Goal: Task Accomplishment & Management: Use online tool/utility

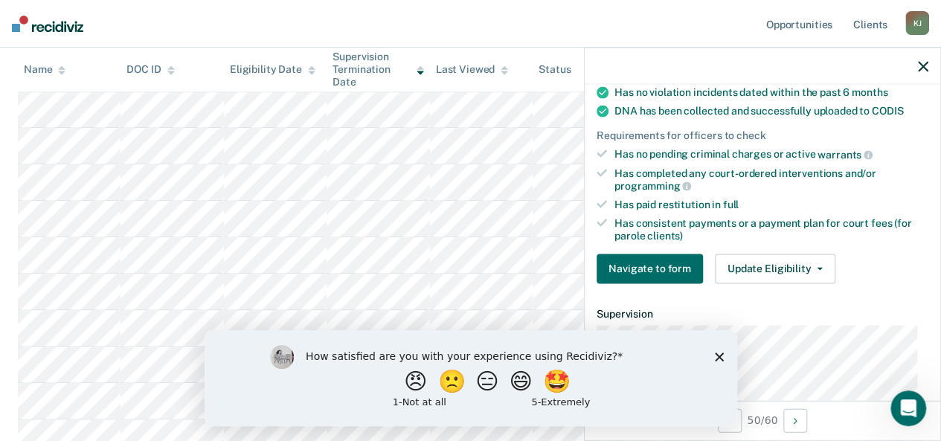
scroll to position [370, 0]
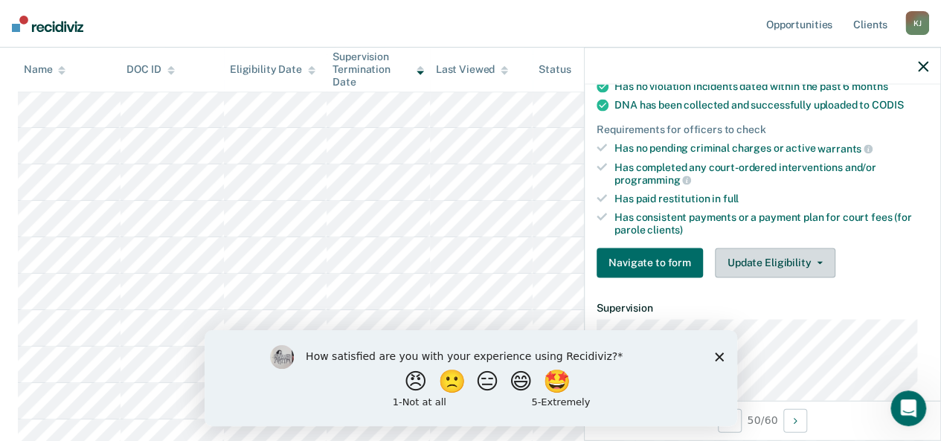
click at [770, 258] on button "Update Eligibility" at bounding box center [775, 263] width 120 height 30
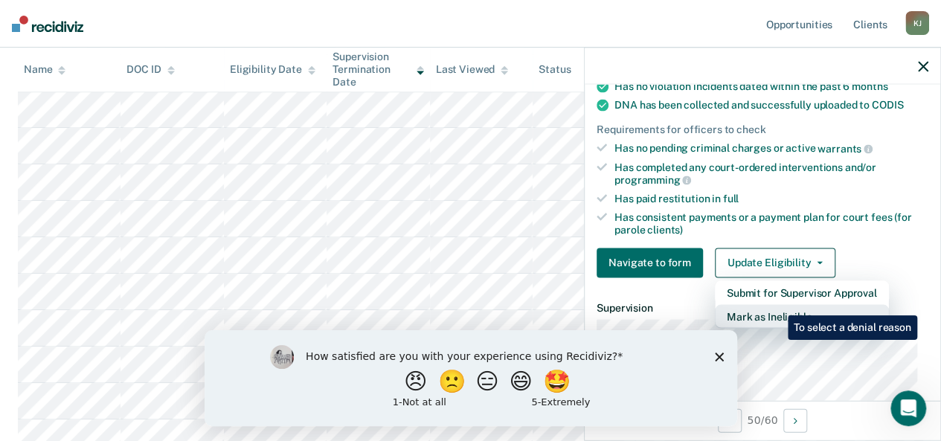
click at [776, 304] on button "Mark as Ineligible" at bounding box center [802, 316] width 174 height 24
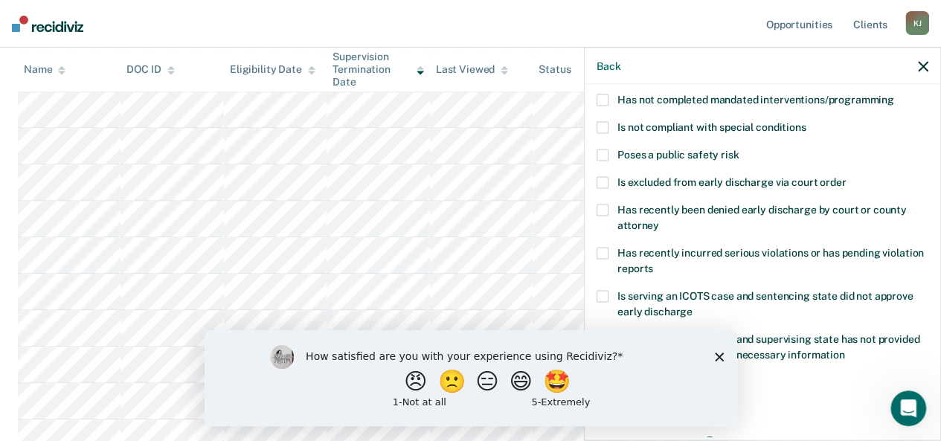
scroll to position [70, 0]
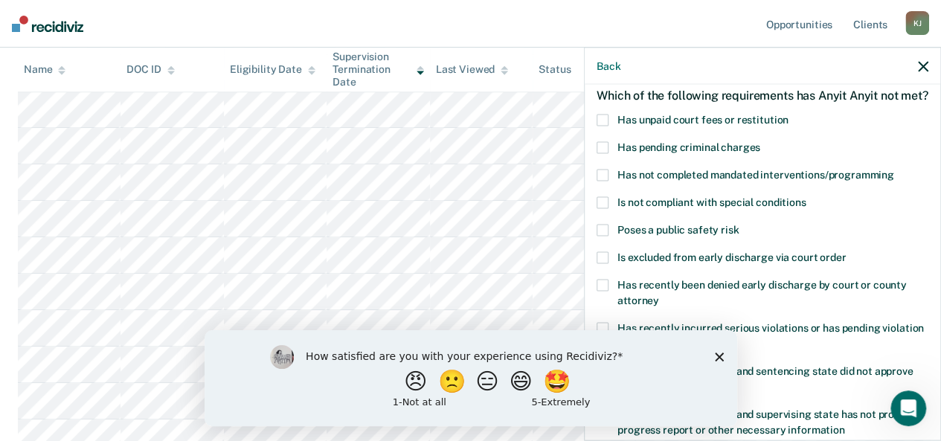
click at [603, 209] on span at bounding box center [602, 203] width 12 height 12
click at [716, 358] on polygon "Close survey" at bounding box center [718, 356] width 9 height 9
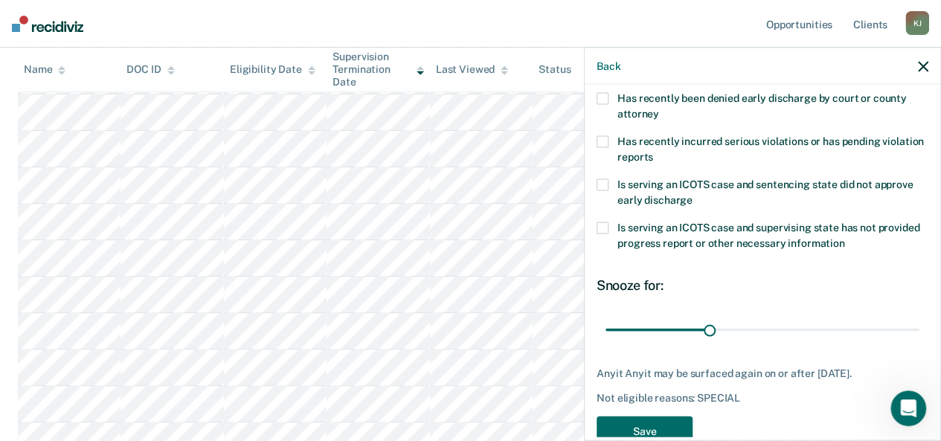
scroll to position [303, 0]
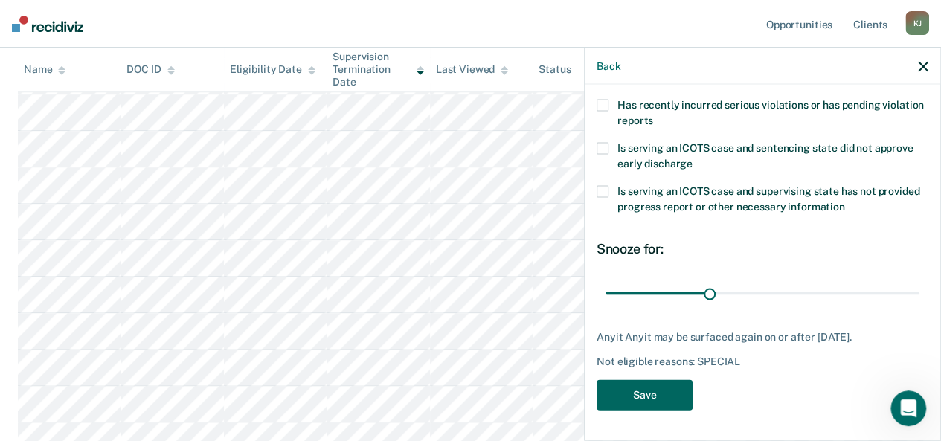
click at [659, 388] on button "Save" at bounding box center [644, 395] width 96 height 30
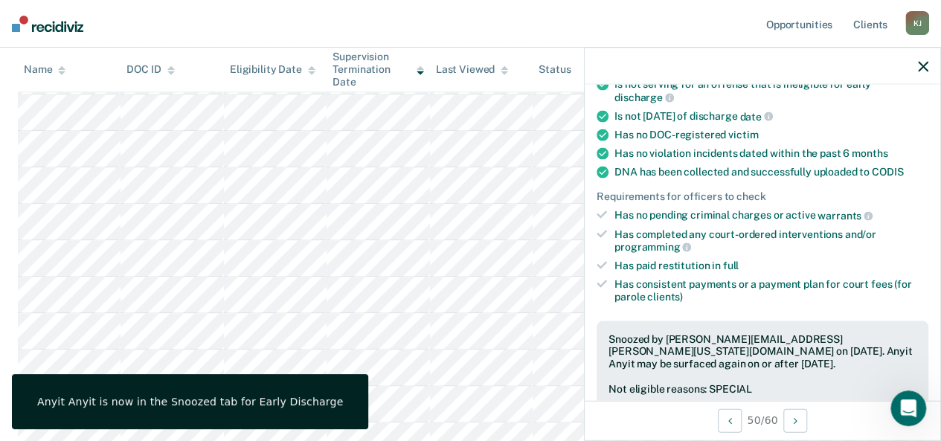
click at [922, 65] on icon "button" at bounding box center [923, 66] width 10 height 10
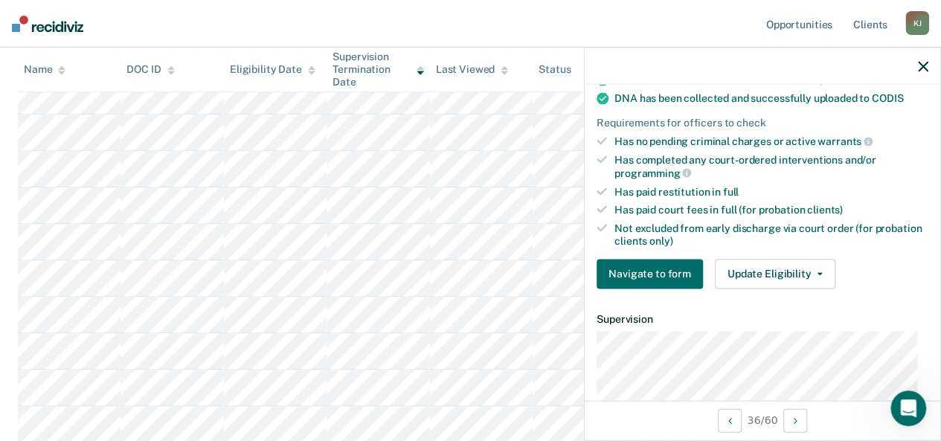
scroll to position [368, 0]
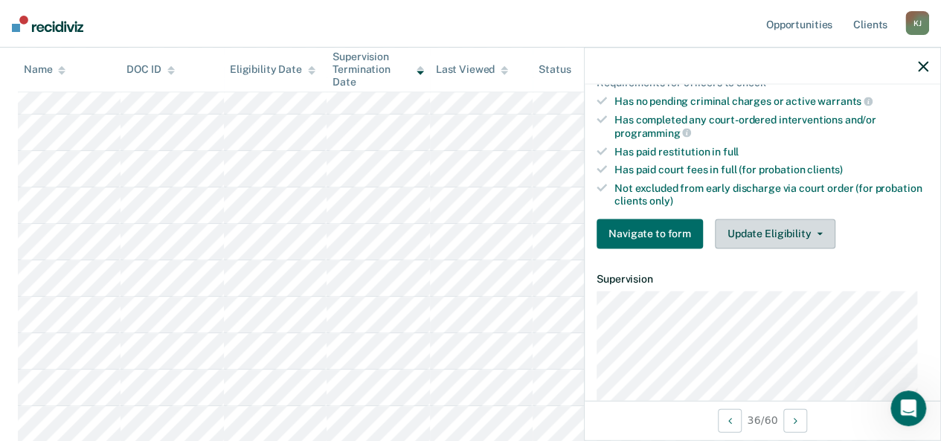
click at [788, 227] on button "Update Eligibility" at bounding box center [775, 234] width 120 height 30
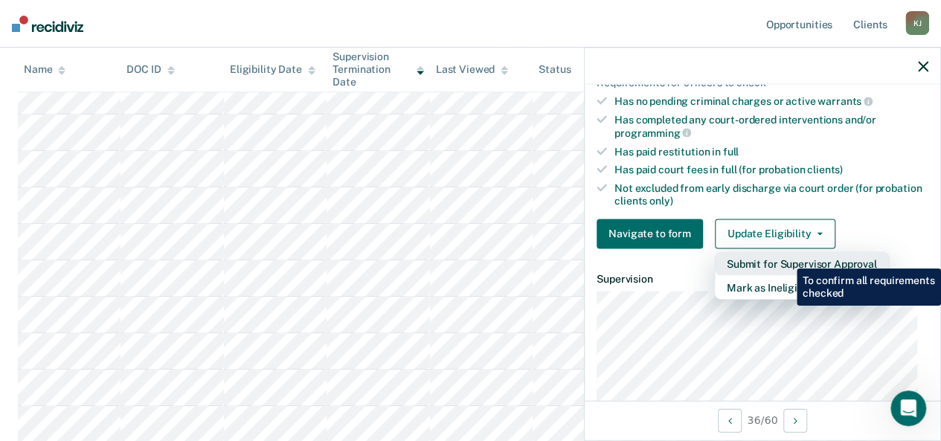
click at [785, 257] on button "Submit for Supervisor Approval" at bounding box center [802, 263] width 174 height 24
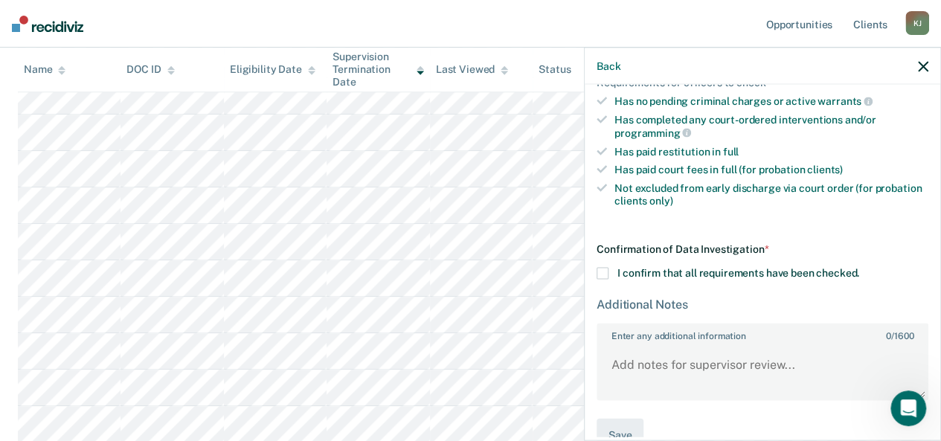
click at [599, 267] on span at bounding box center [602, 273] width 12 height 12
click at [859, 267] on input "I confirm that all requirements have been checked." at bounding box center [859, 267] width 0 height 0
click at [599, 267] on span at bounding box center [602, 273] width 12 height 12
click at [859, 267] on input "I confirm that all requirements have been checked." at bounding box center [859, 267] width 0 height 0
click at [633, 165] on div "Has paid court fees in full (for probation clients)" at bounding box center [771, 170] width 314 height 13
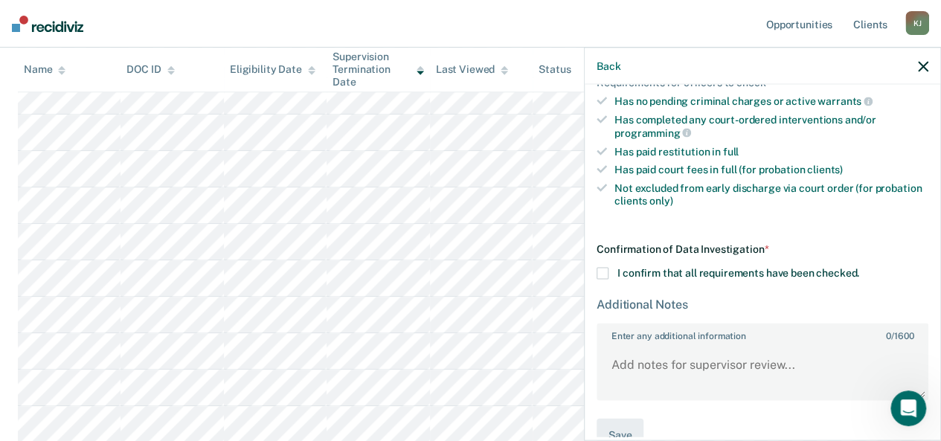
click at [922, 65] on icon "button" at bounding box center [923, 66] width 10 height 10
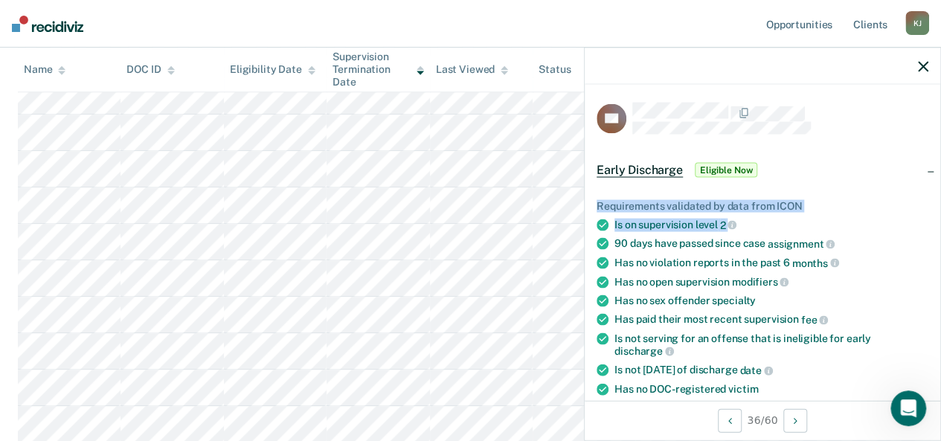
drag, startPoint x: 923, startPoint y: 161, endPoint x: 925, endPoint y: 210, distance: 49.1
click at [925, 210] on div "Early Discharge Eligible Now Requirements validated by data from ICON Is on sup…" at bounding box center [761, 387] width 355 height 483
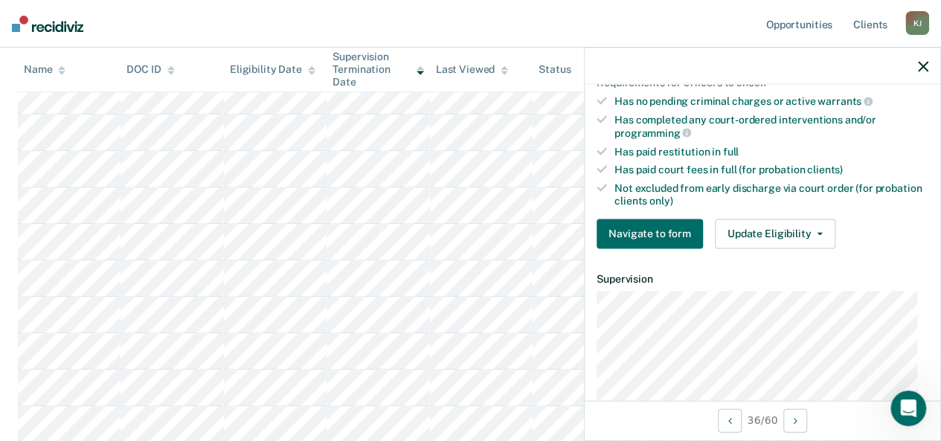
scroll to position [370, 0]
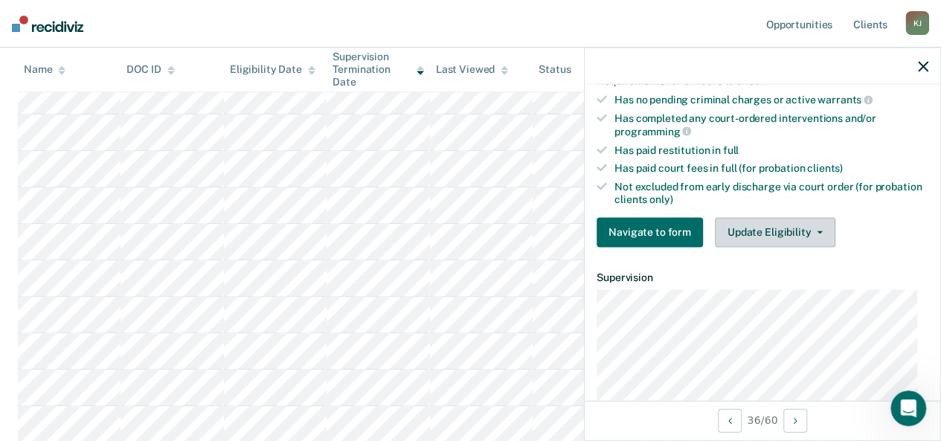
click at [779, 233] on button "Update Eligibility" at bounding box center [775, 232] width 120 height 30
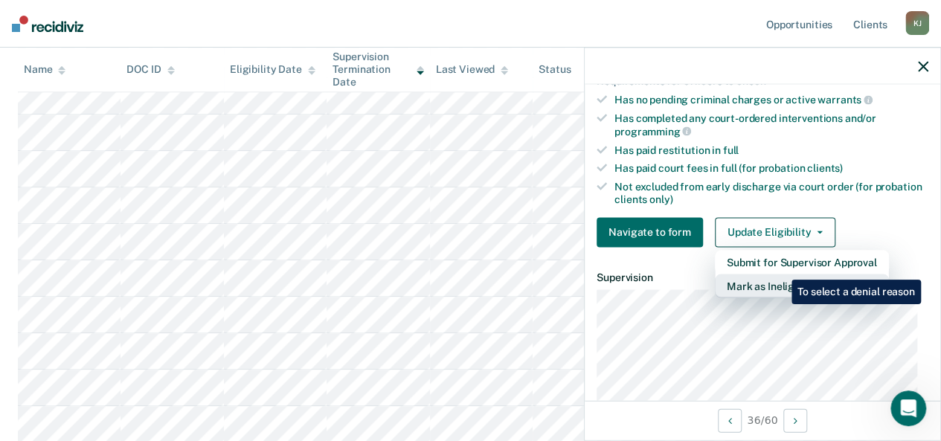
click at [780, 274] on button "Mark as Ineligible" at bounding box center [802, 286] width 174 height 24
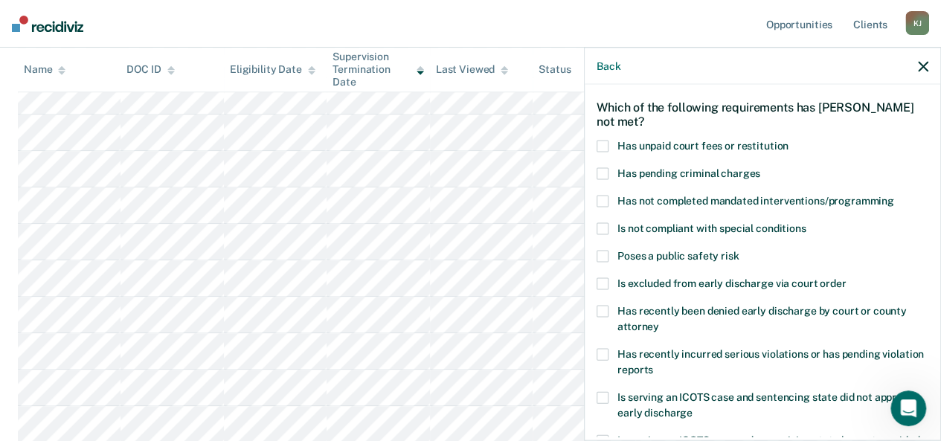
scroll to position [55, 0]
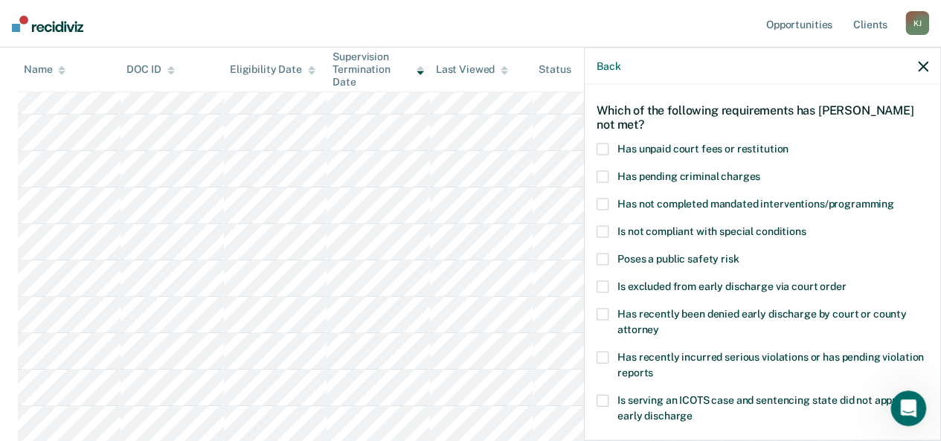
click at [605, 145] on span at bounding box center [602, 150] width 12 height 12
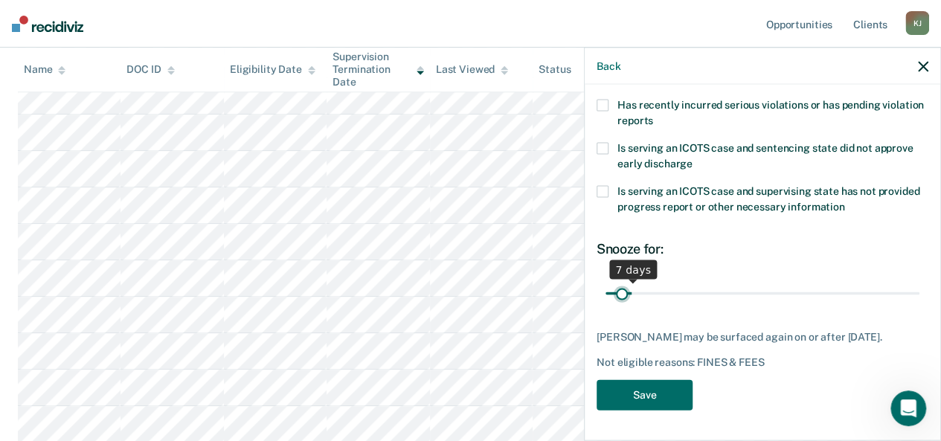
scroll to position [313, 0]
drag, startPoint x: 703, startPoint y: 286, endPoint x: 616, endPoint y: 288, distance: 87.8
type input "3"
click at [616, 288] on input "range" at bounding box center [762, 293] width 314 height 26
click at [647, 394] on button "Save" at bounding box center [644, 395] width 96 height 30
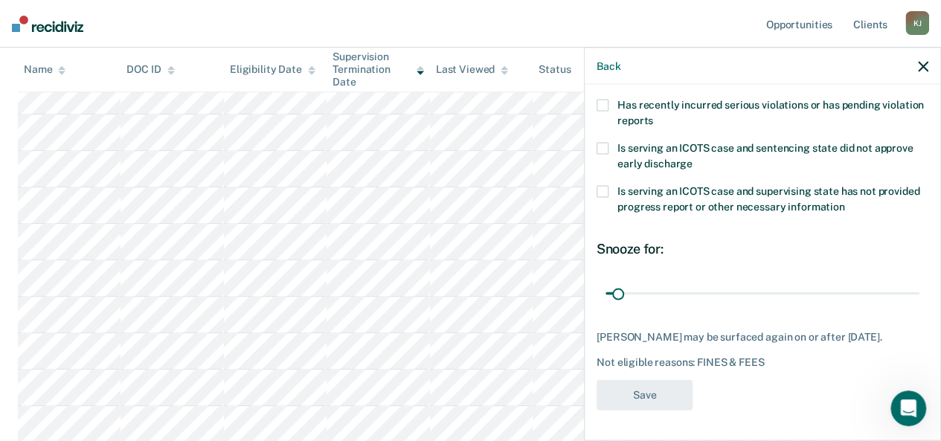
scroll to position [283, 0]
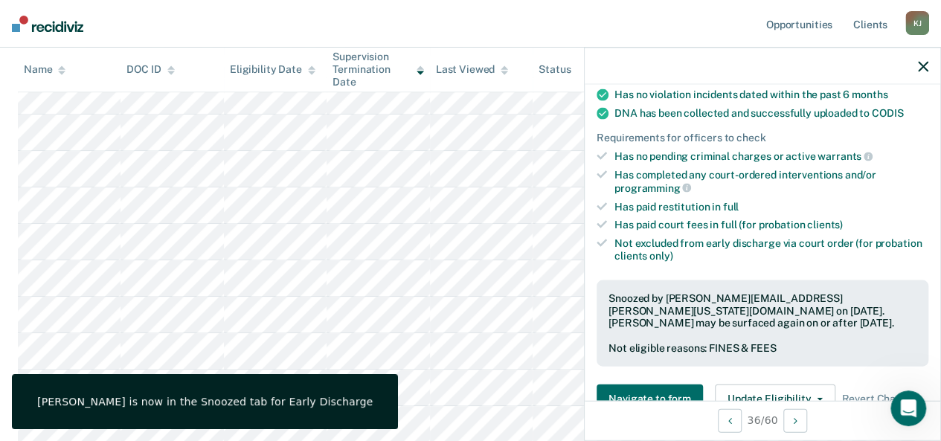
click at [928, 62] on div at bounding box center [761, 66] width 355 height 37
click at [922, 66] on icon "button" at bounding box center [923, 66] width 10 height 10
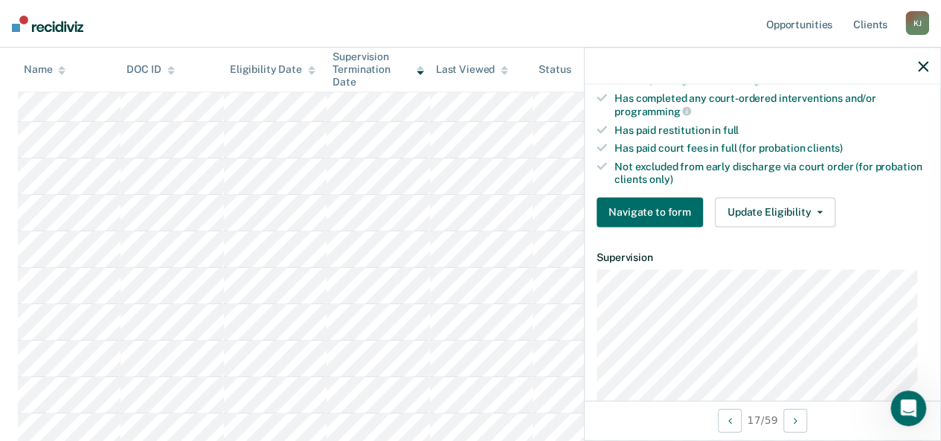
scroll to position [404, 0]
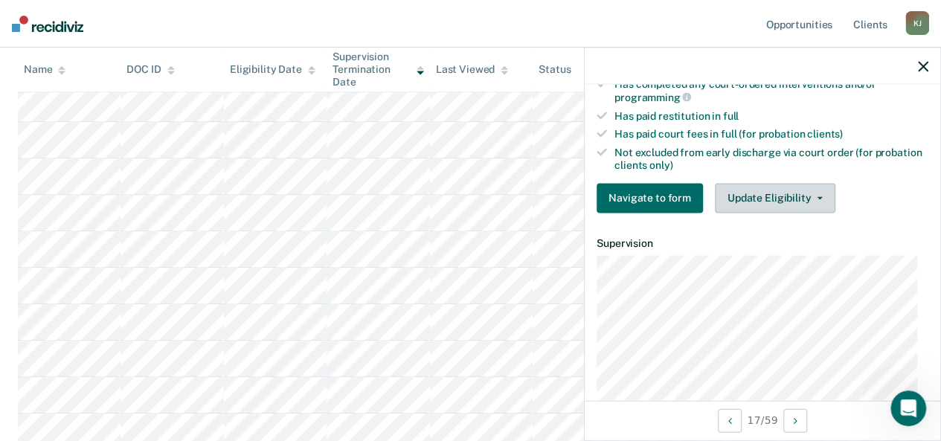
click at [740, 201] on button "Update Eligibility" at bounding box center [775, 198] width 120 height 30
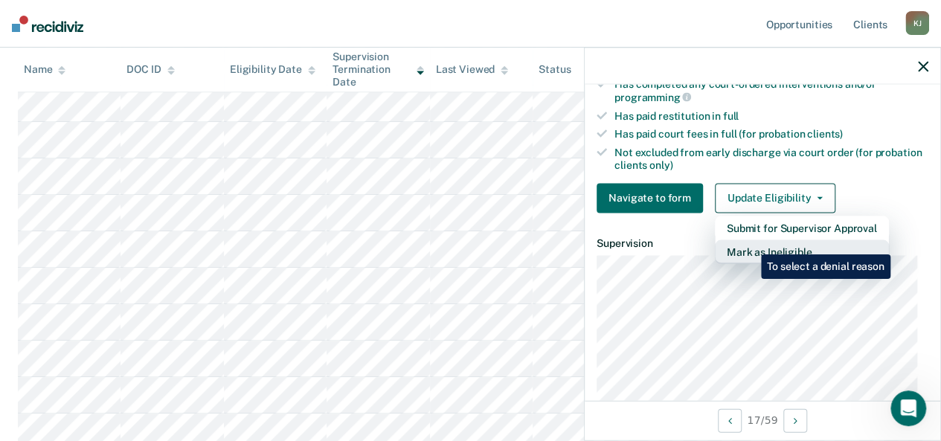
click at [749, 243] on button "Mark as Ineligible" at bounding box center [802, 251] width 174 height 24
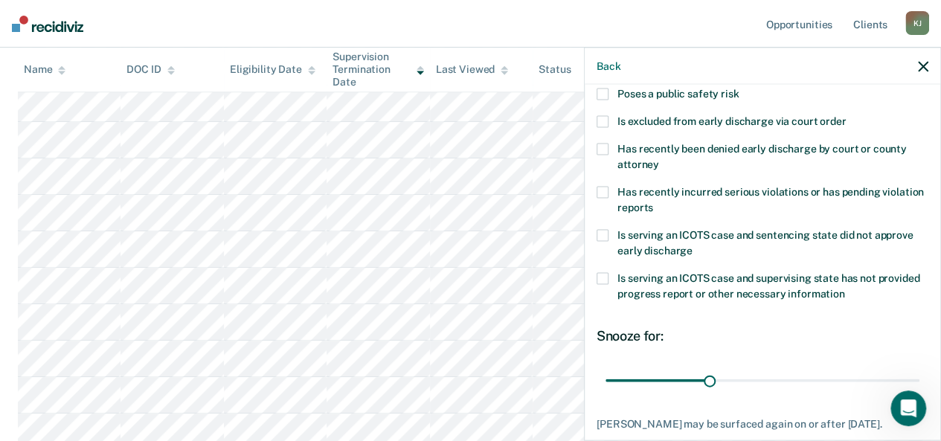
scroll to position [194, 0]
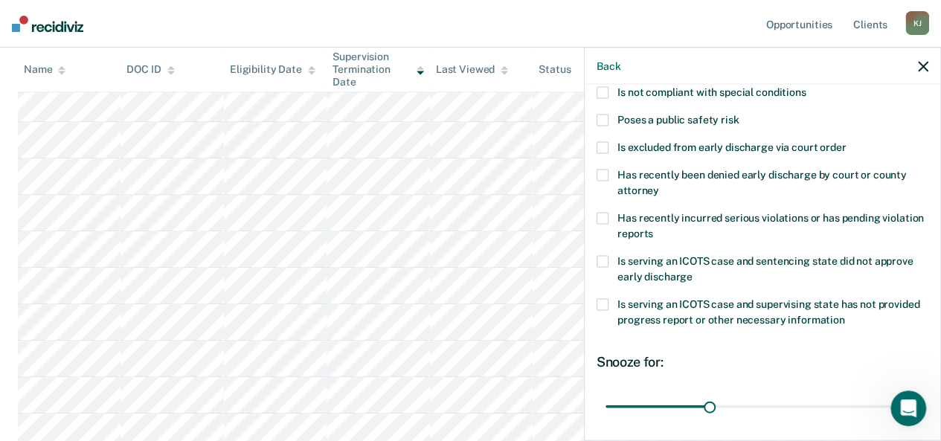
click at [601, 214] on span at bounding box center [602, 219] width 12 height 12
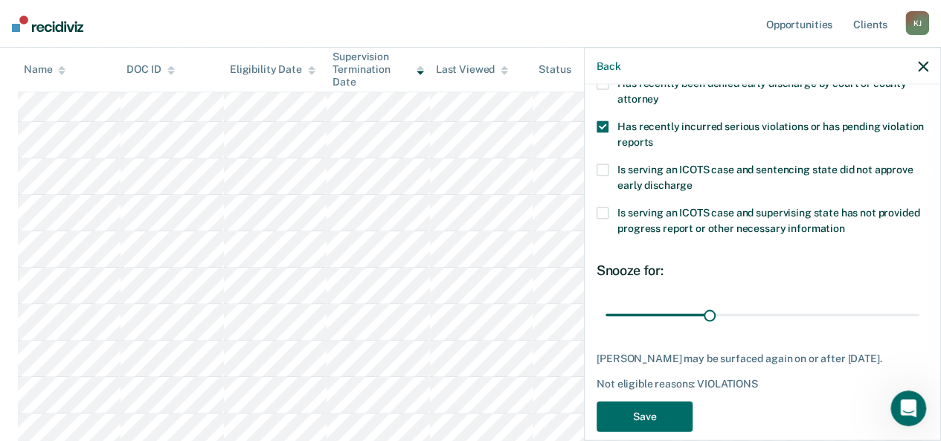
scroll to position [316, 0]
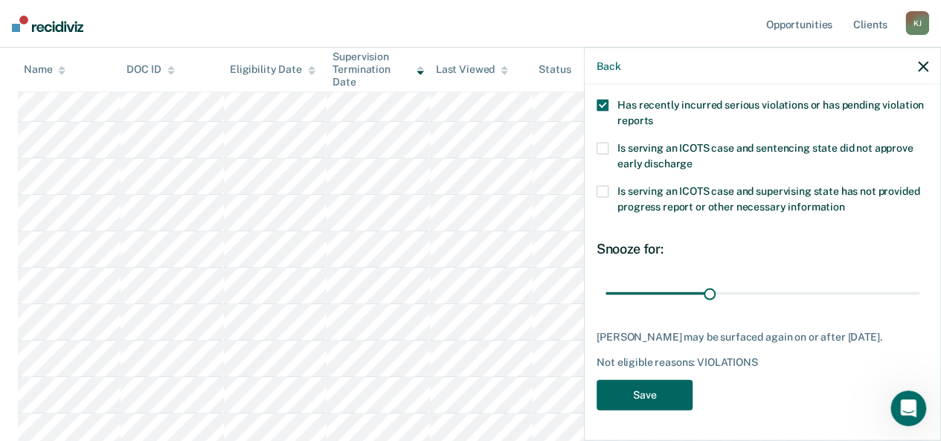
click at [645, 398] on button "Save" at bounding box center [644, 395] width 96 height 30
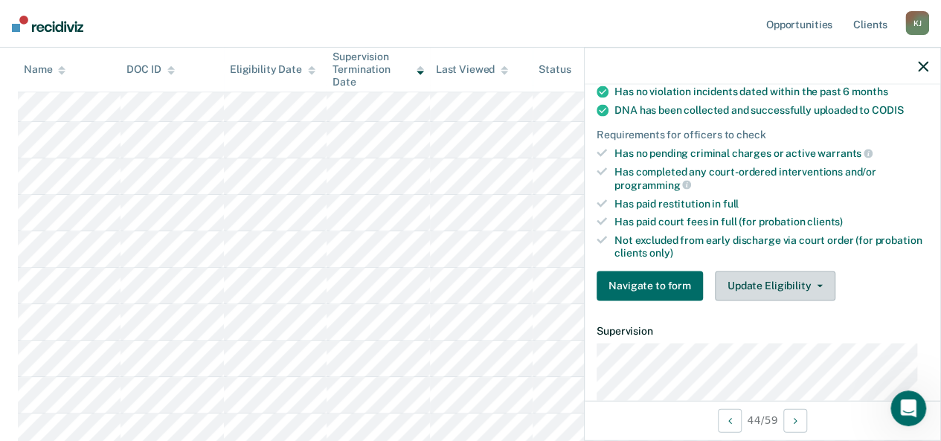
drag, startPoint x: 732, startPoint y: 272, endPoint x: 784, endPoint y: 282, distance: 52.9
click at [784, 282] on button "Update Eligibility" at bounding box center [775, 286] width 120 height 30
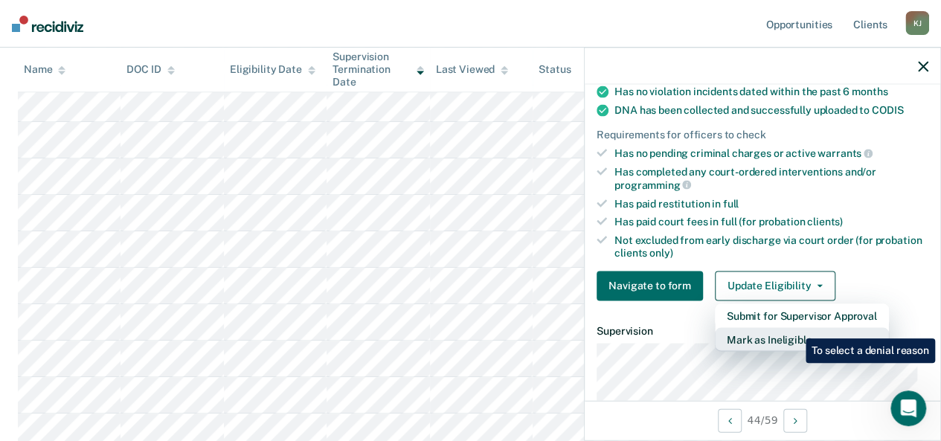
click at [794, 327] on button "Mark as Ineligible" at bounding box center [802, 339] width 174 height 24
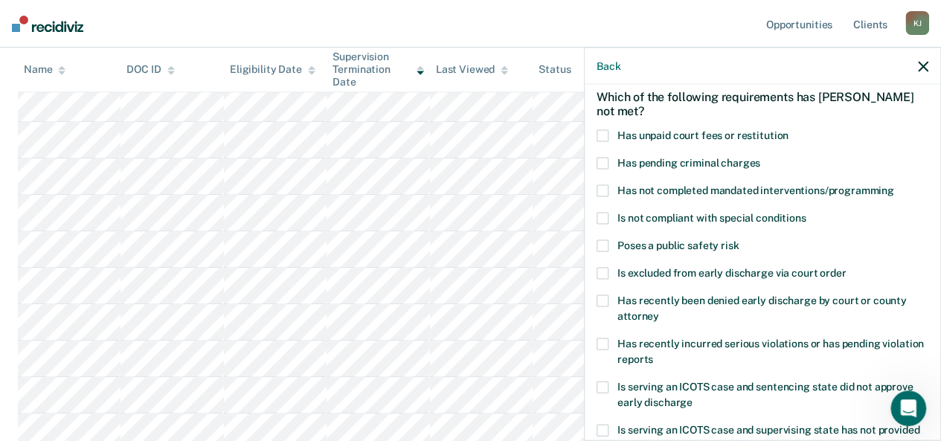
scroll to position [65, 0]
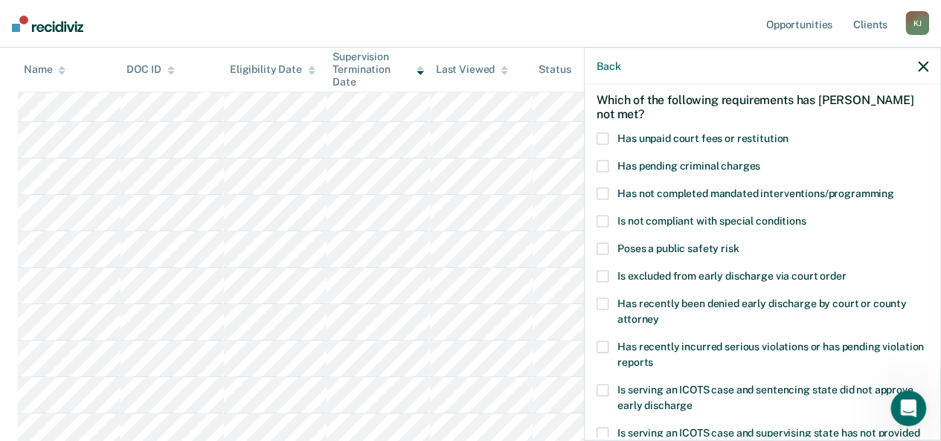
click at [602, 133] on span at bounding box center [602, 139] width 12 height 12
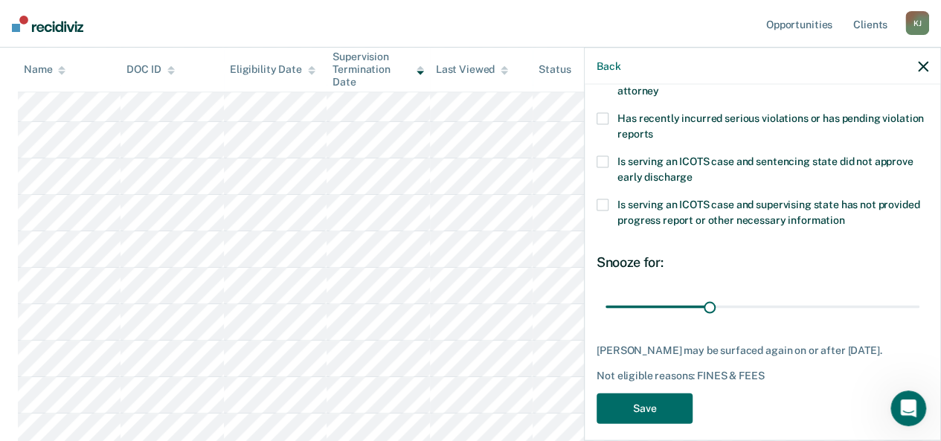
scroll to position [316, 0]
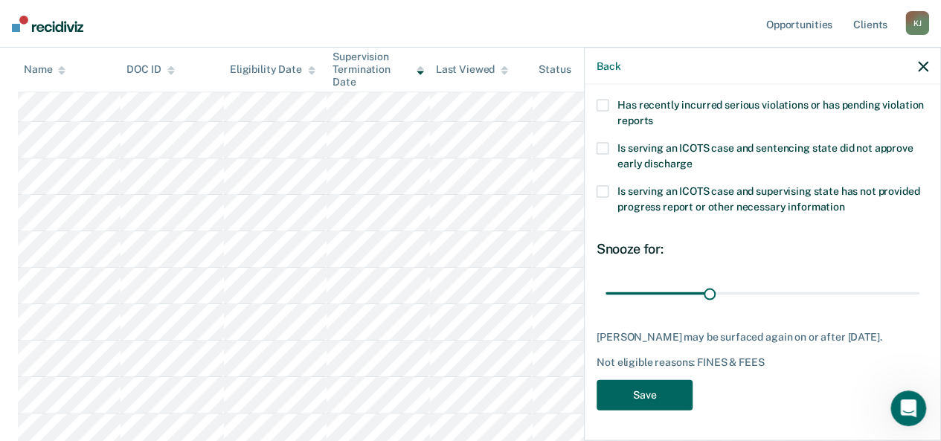
click at [629, 395] on button "Save" at bounding box center [644, 395] width 96 height 30
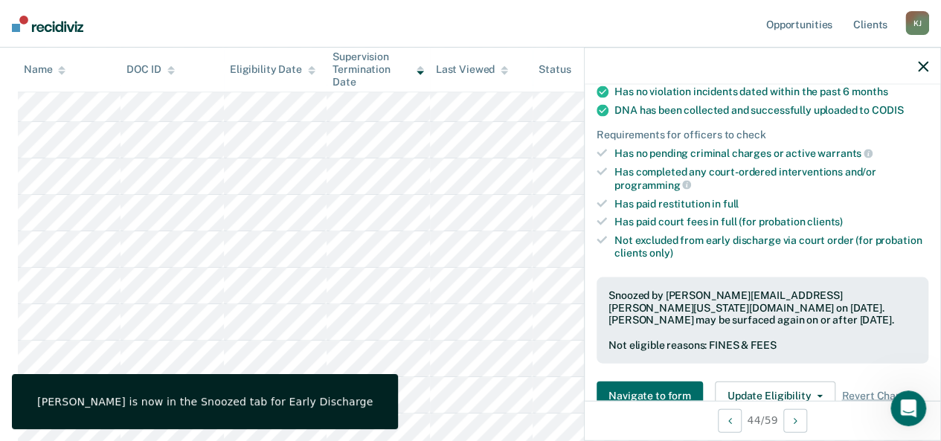
click at [918, 71] on icon "button" at bounding box center [923, 66] width 10 height 10
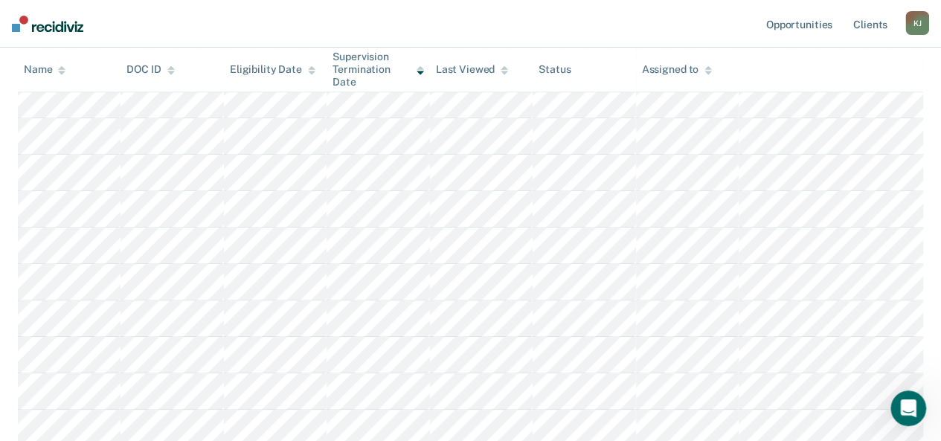
scroll to position [448, 0]
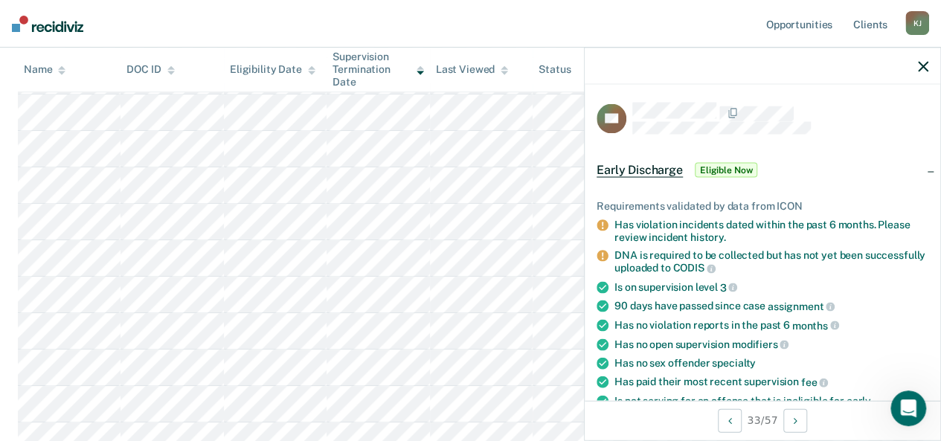
click at [508, 11] on nav "Opportunities Client s [PERSON_NAME] [PERSON_NAME] Profile How it works Log Out" at bounding box center [470, 24] width 941 height 48
